Goal: Task Accomplishment & Management: Complete application form

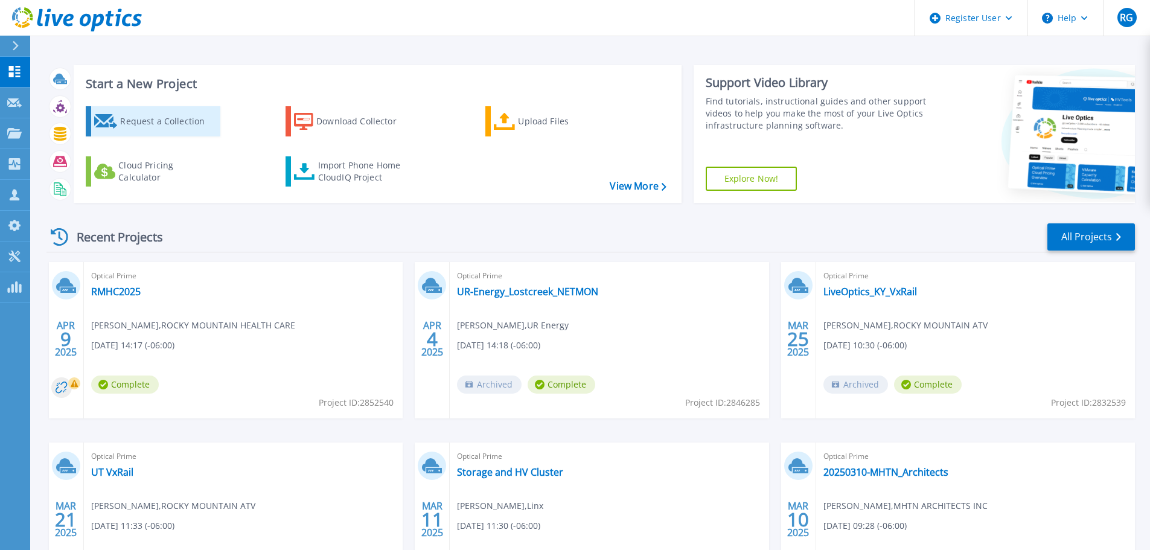
click at [204, 127] on div "Request a Collection" at bounding box center [168, 121] width 97 height 24
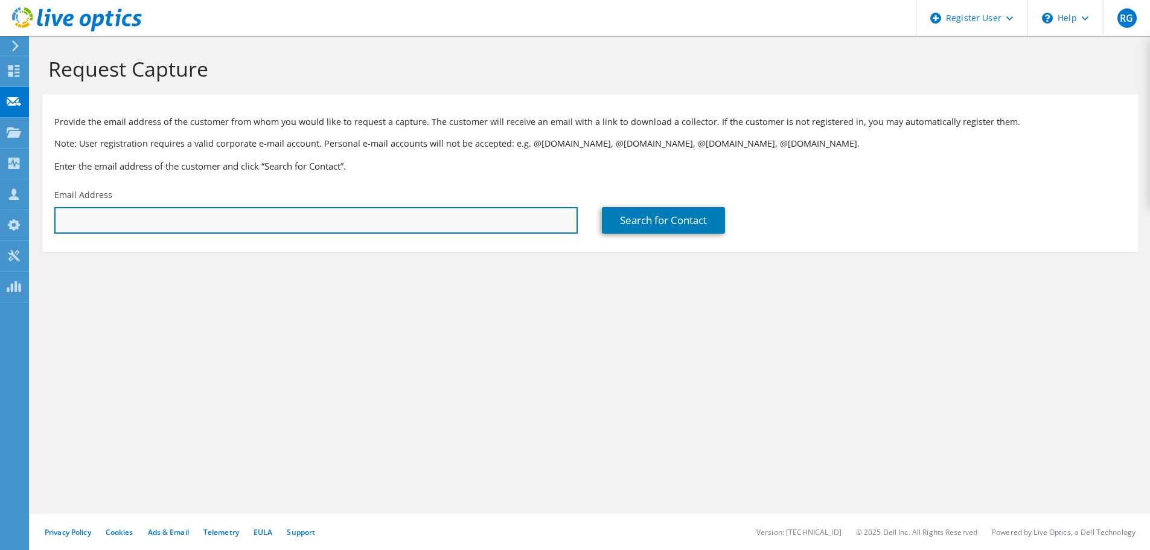
click at [541, 214] on input "text" at bounding box center [316, 220] width 524 height 27
paste input "mhagadone@tacomahousing.org"
type input "mhagadone@tacomahousing.org"
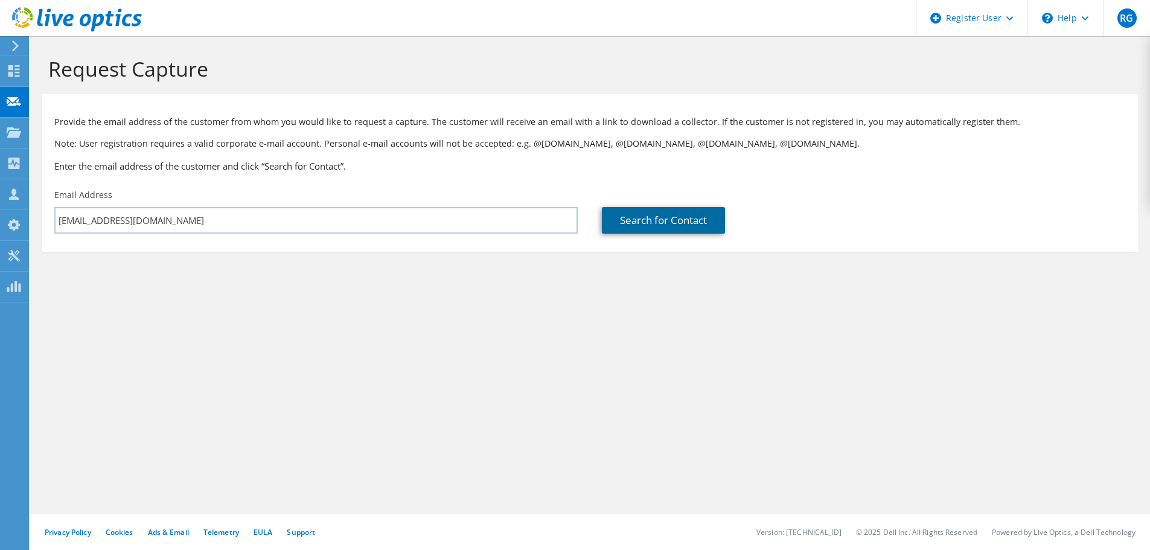
click at [702, 219] on link "Search for Contact" at bounding box center [663, 220] width 123 height 27
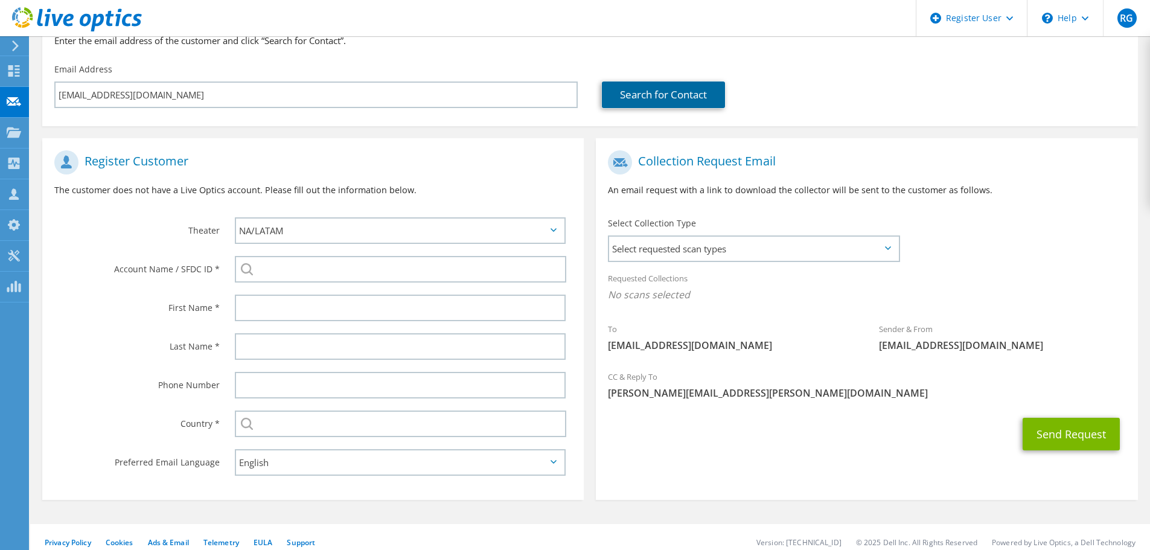
scroll to position [136, 0]
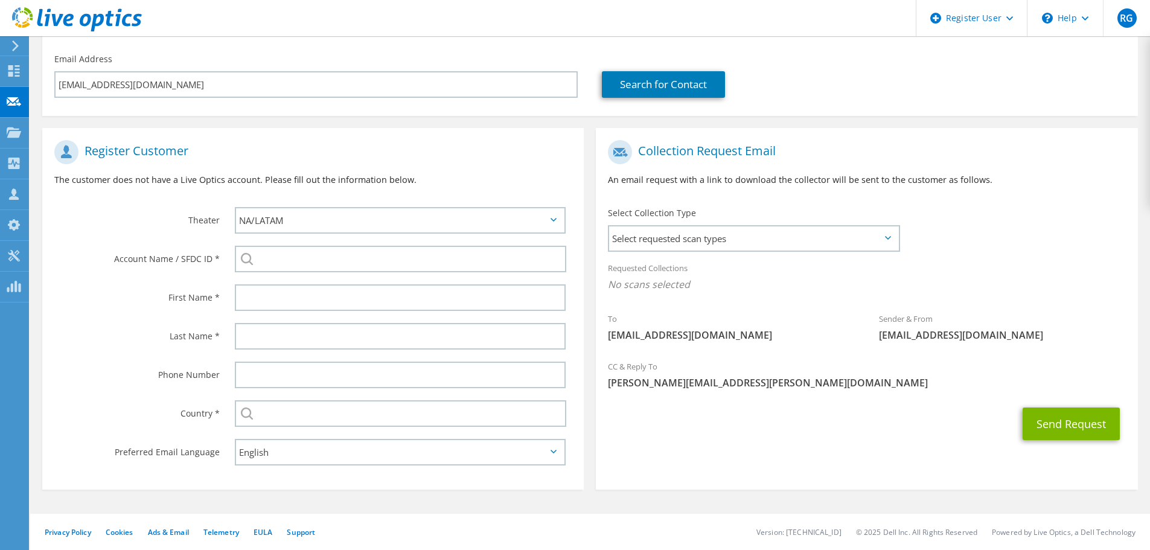
click at [496, 245] on div at bounding box center [403, 259] width 361 height 39
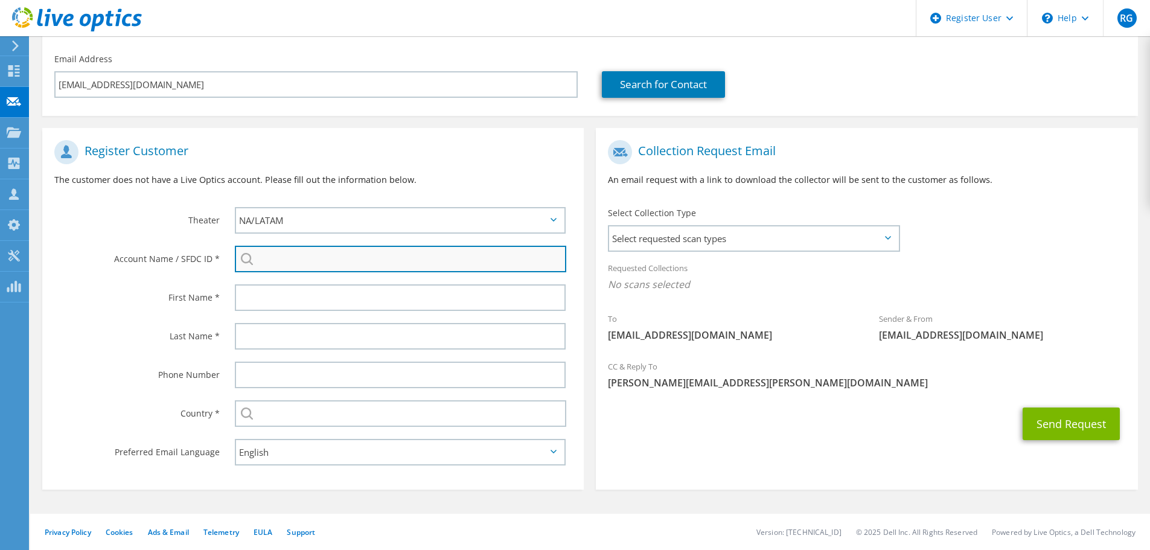
click at [493, 265] on input "search" at bounding box center [401, 259] width 332 height 27
paste input "29910667"
type input "29910667"
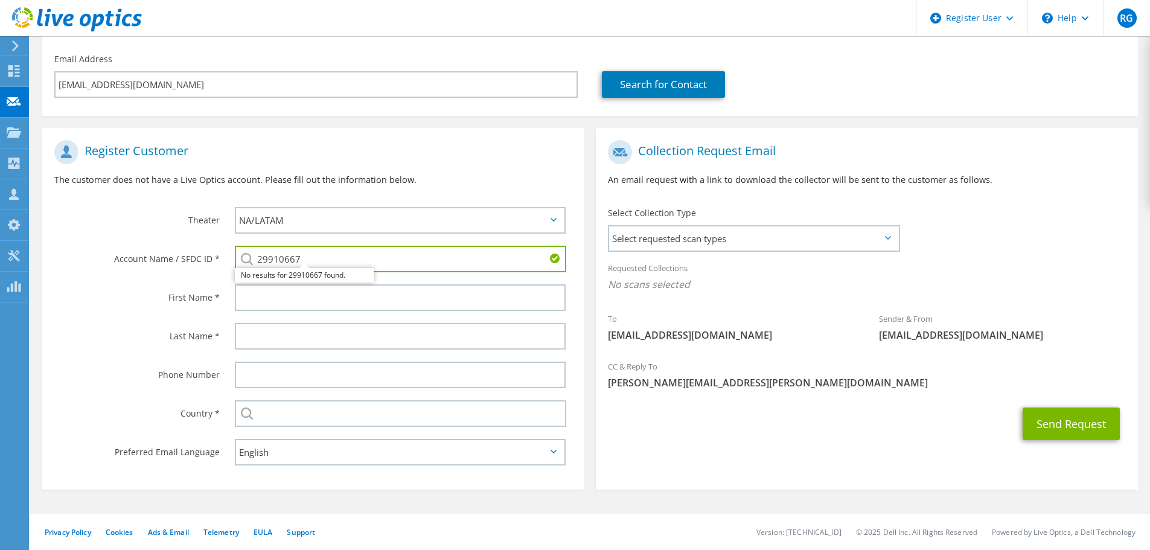
drag, startPoint x: 512, startPoint y: 256, endPoint x: 233, endPoint y: 273, distance: 279.5
click at [233, 273] on div "29910667 No results for 29910667 found." at bounding box center [403, 259] width 361 height 39
type input "Tacoma Housing Authority"
click at [505, 168] on div "Register Customer The customer does not have a Live Optics account. Please fill…" at bounding box center [313, 167] width 542 height 67
click at [644, 411] on div "Send Request" at bounding box center [867, 424] width 542 height 45
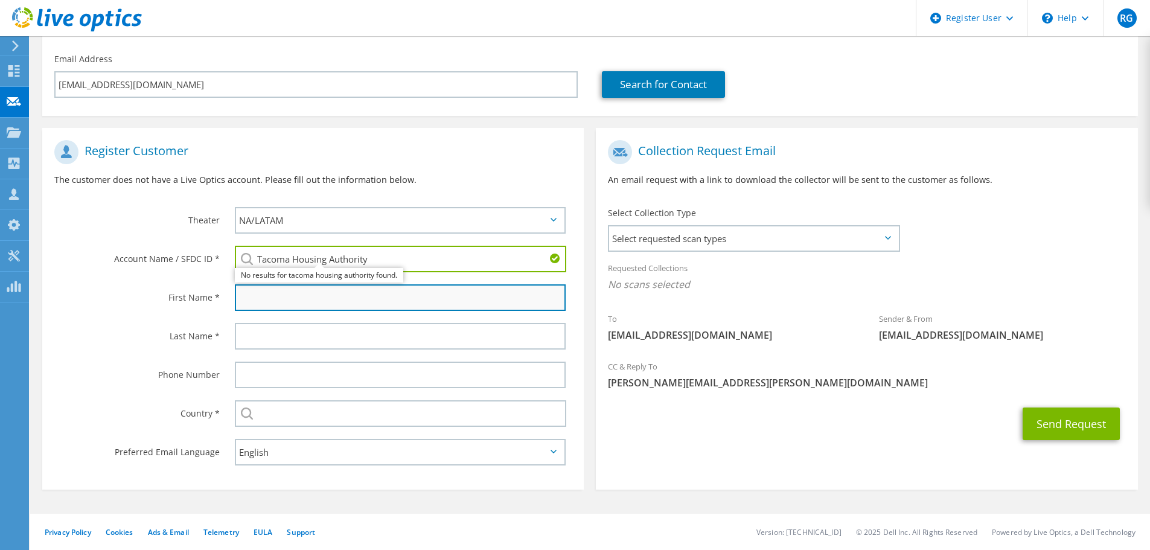
click at [448, 296] on input "text" at bounding box center [400, 297] width 331 height 27
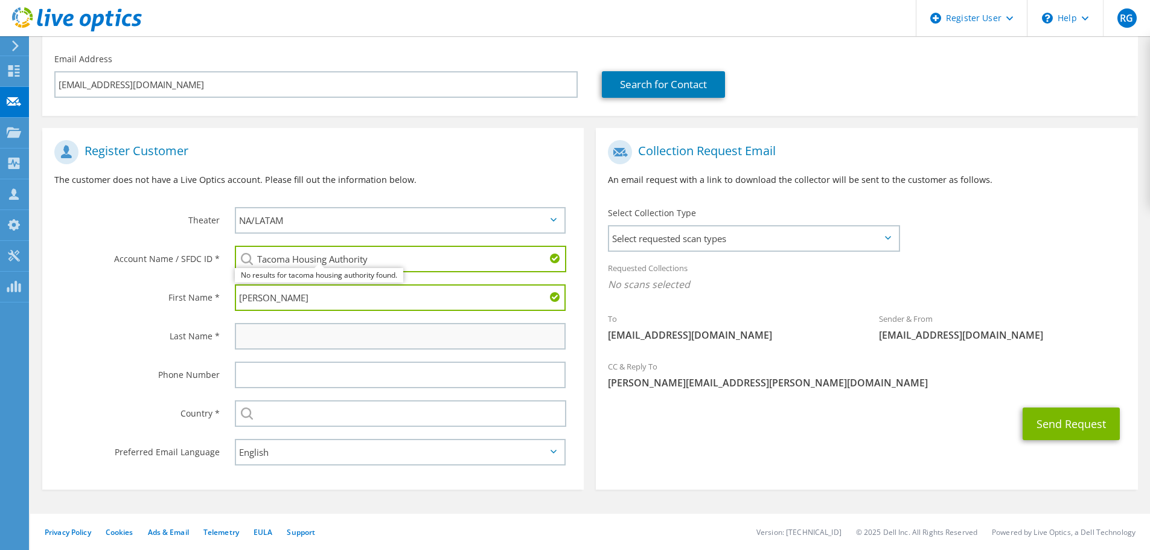
type input "Mathew"
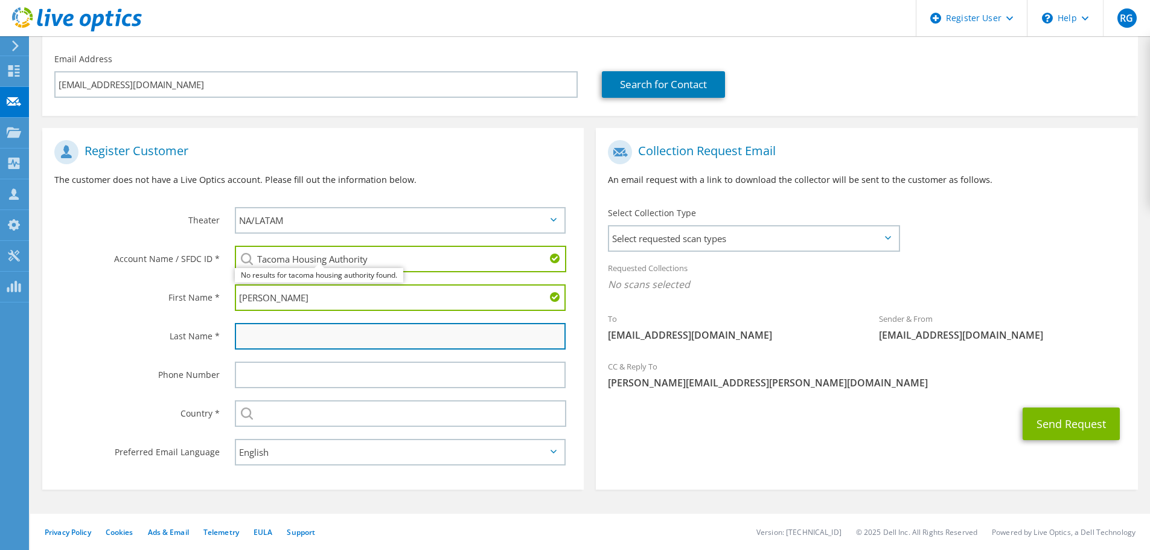
click at [406, 329] on input "text" at bounding box center [400, 336] width 331 height 27
type input "Hagadona"
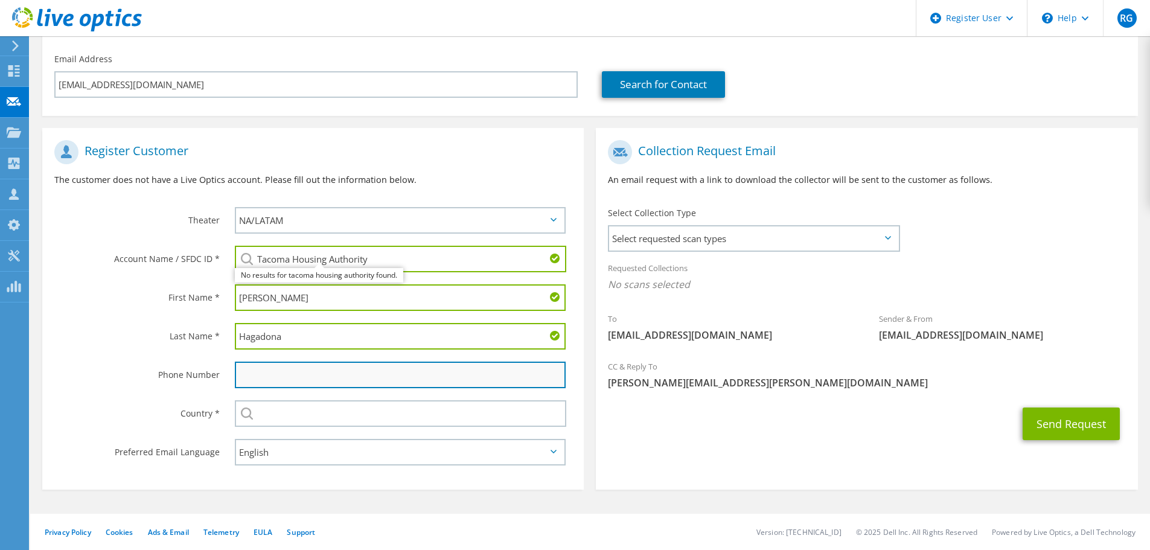
click at [403, 368] on input "text" at bounding box center [400, 375] width 331 height 27
click at [639, 405] on div "Send Request" at bounding box center [867, 424] width 542 height 45
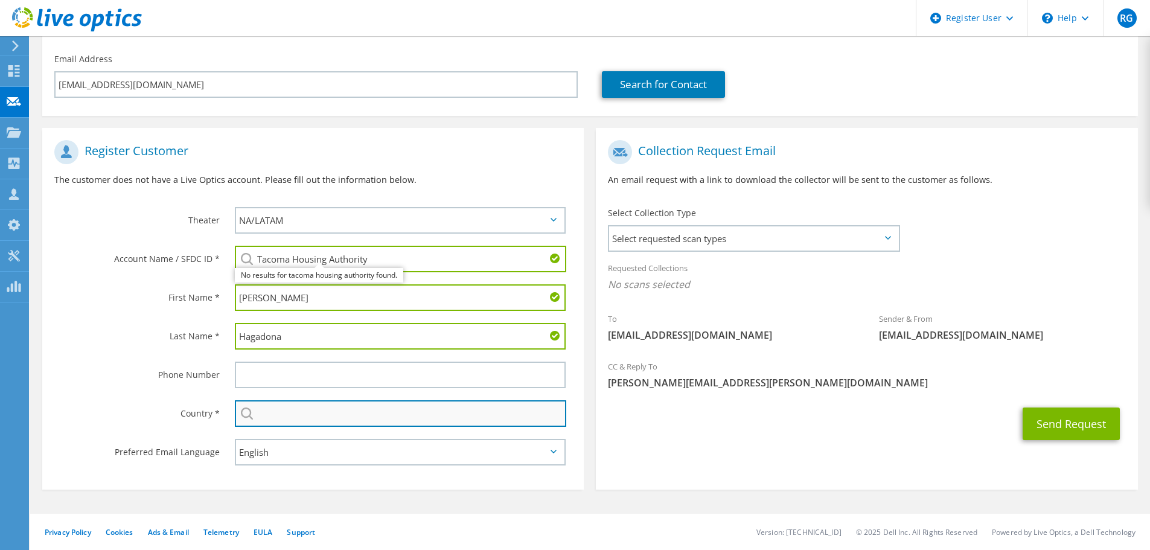
click at [490, 406] on input "text" at bounding box center [401, 413] width 332 height 27
type input "United States"
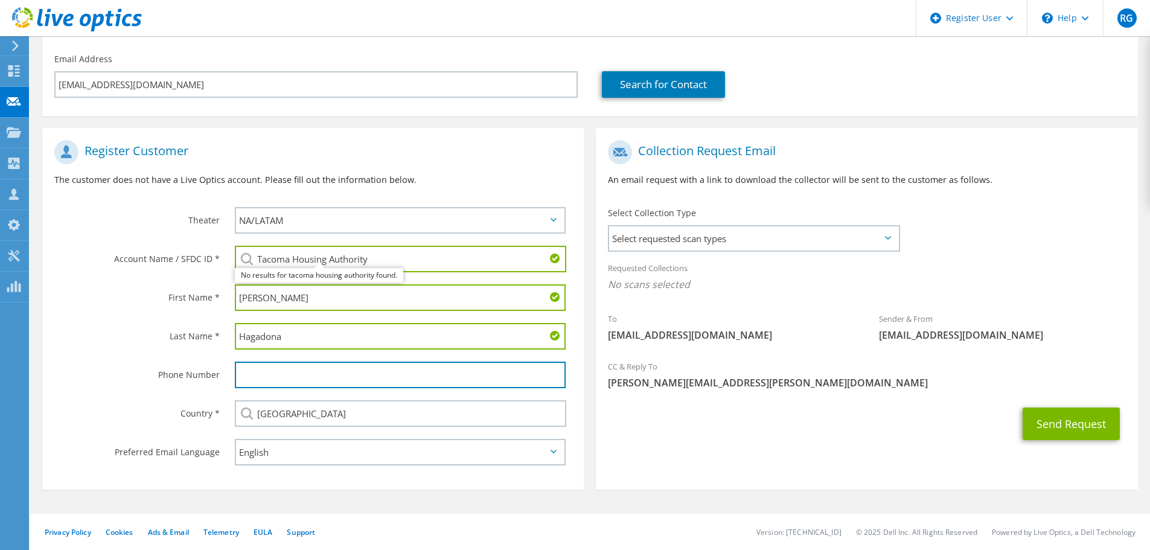
type input "4255858968"
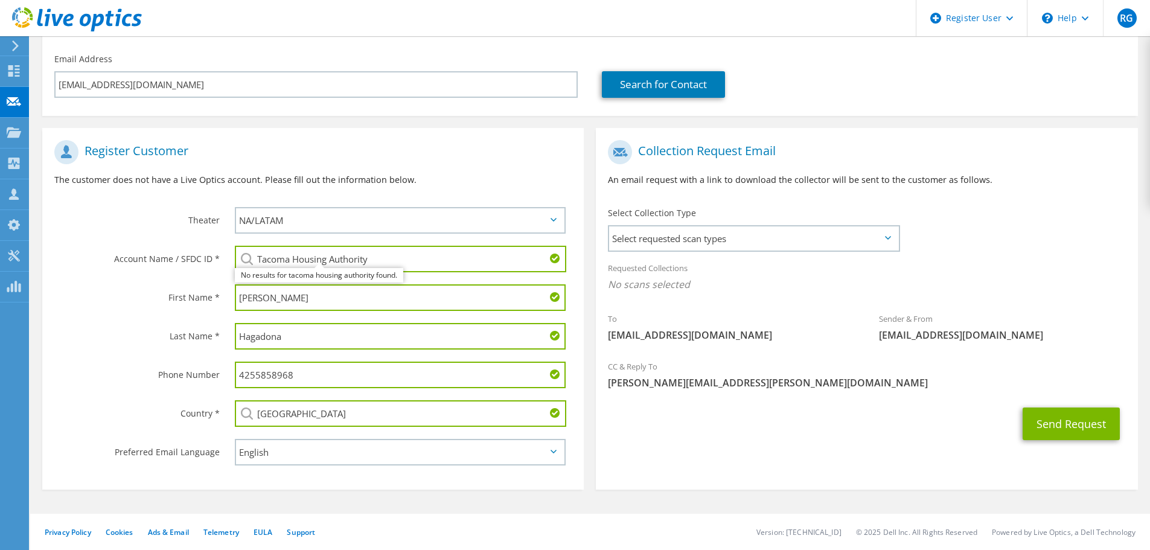
drag, startPoint x: 435, startPoint y: 373, endPoint x: 170, endPoint y: 385, distance: 265.4
click at [170, 385] on div "Phone Number 4255858968" at bounding box center [313, 375] width 542 height 39
click at [807, 406] on div "Send Request" at bounding box center [867, 424] width 542 height 45
click at [682, 418] on div "Send Request" at bounding box center [867, 424] width 542 height 45
click at [370, 281] on div "No results for tacoma housing authority found." at bounding box center [319, 275] width 168 height 14
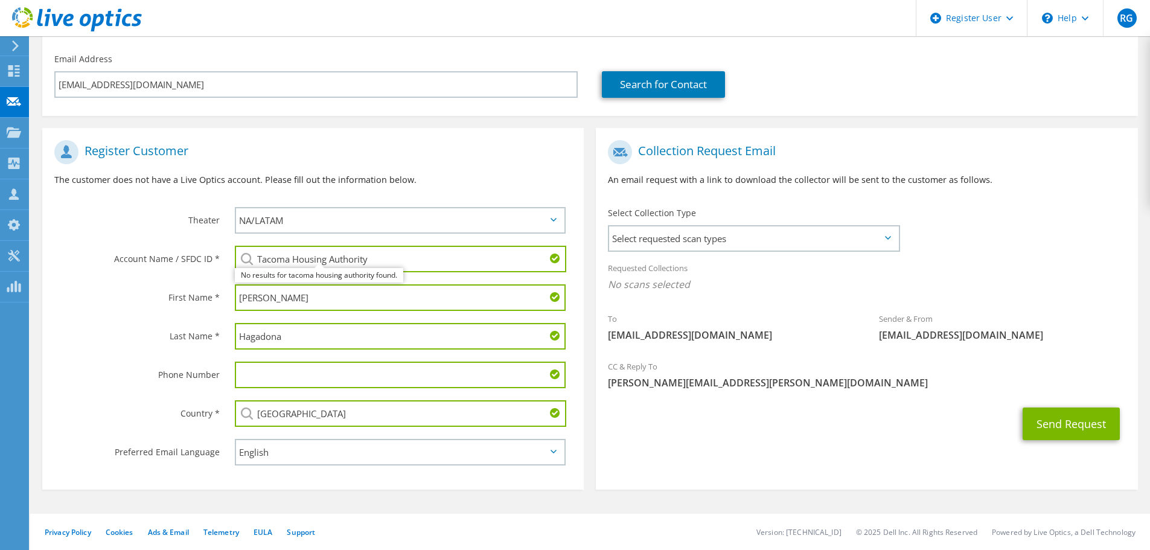
click at [779, 293] on div "Requested Collections No scans selected" at bounding box center [867, 277] width 542 height 45
click at [797, 250] on span "Select requested scan types" at bounding box center [753, 238] width 289 height 24
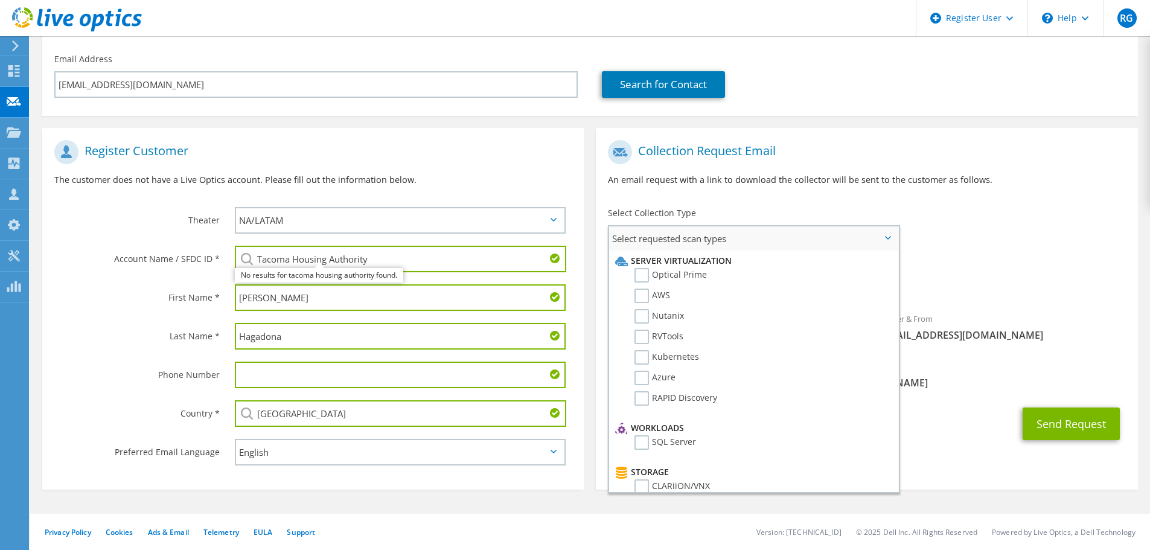
click at [785, 278] on li "Optical Prime" at bounding box center [752, 278] width 280 height 21
click at [648, 277] on label "Optical Prime" at bounding box center [671, 275] width 72 height 14
click at [0, 0] on input "Optical Prime" at bounding box center [0, 0] width 0 height 0
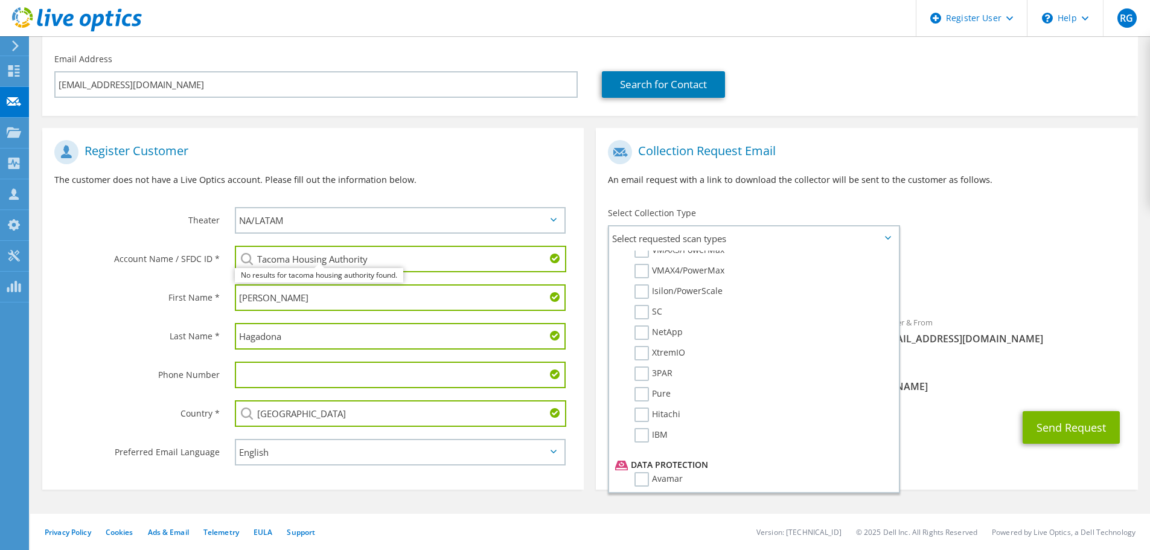
scroll to position [231, 0]
click at [1038, 310] on div "Sender & From liveoptics@liveoptics.com" at bounding box center [1002, 331] width 271 height 42
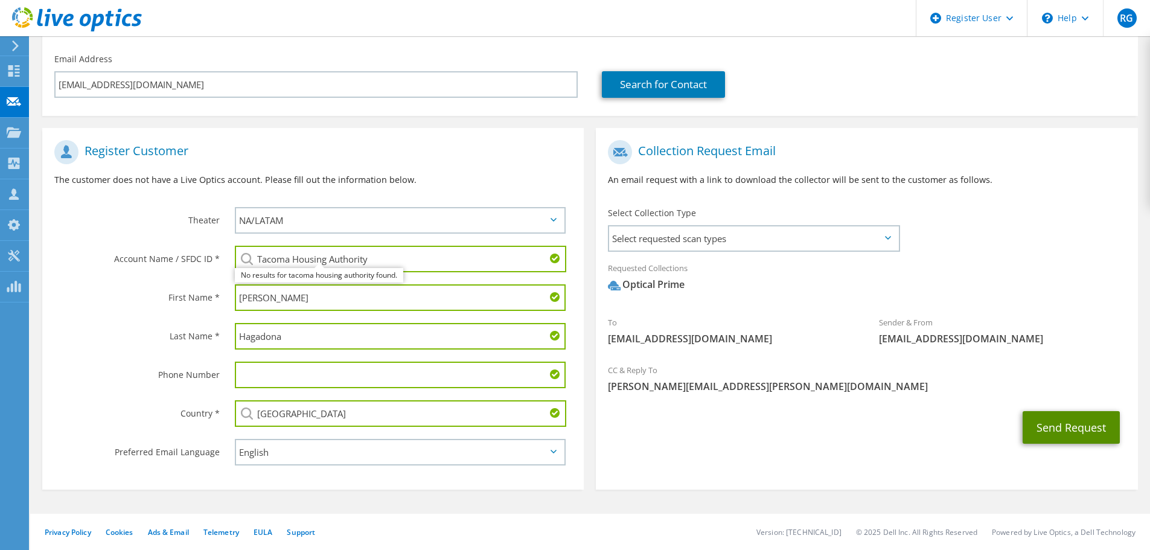
click at [1034, 428] on button "Send Request" at bounding box center [1071, 427] width 97 height 33
